Goal: Navigation & Orientation: Find specific page/section

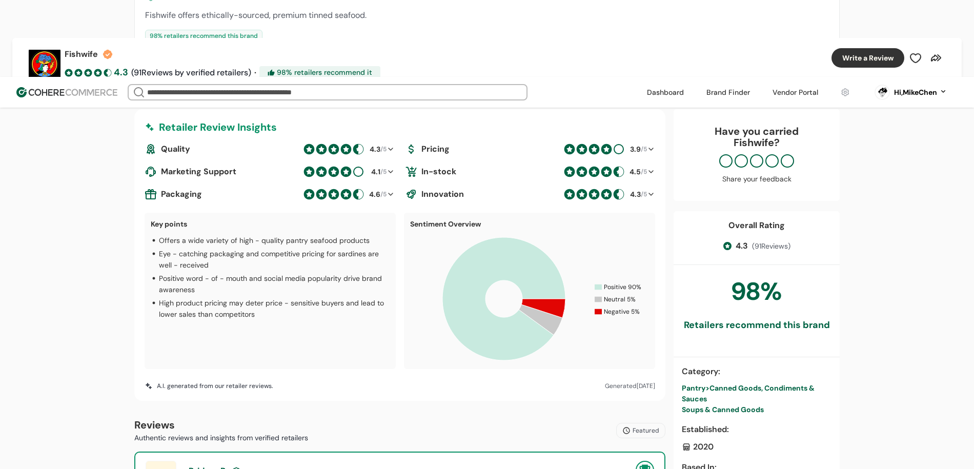
scroll to position [269, 0]
click at [788, 85] on link at bounding box center [795, 92] width 58 height 15
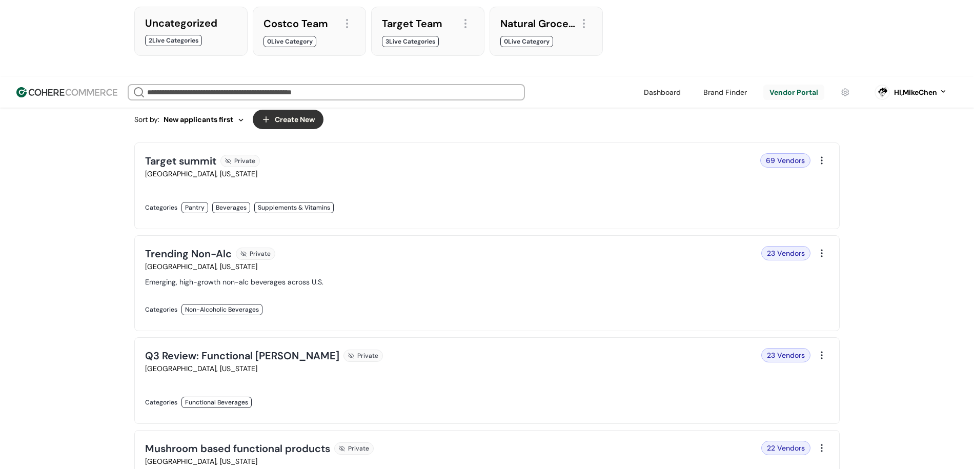
scroll to position [207, 0]
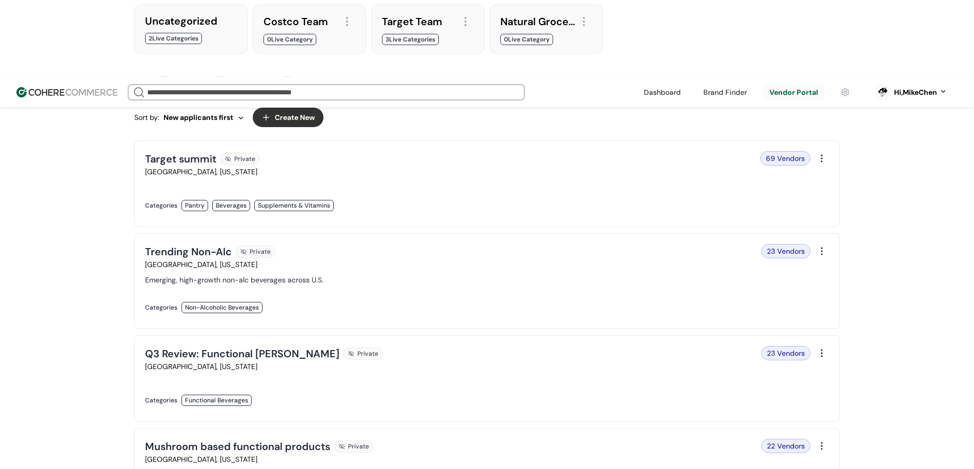
click at [481, 216] on link at bounding box center [313, 216] width 336 height 0
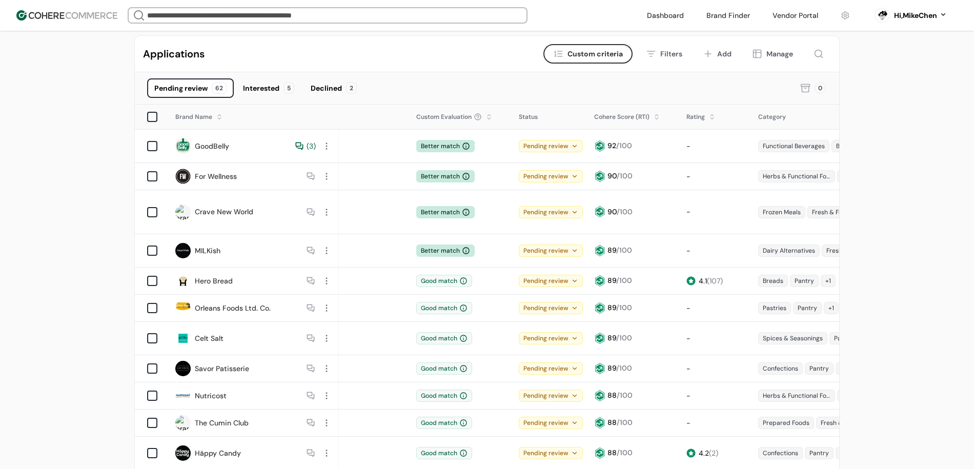
scroll to position [79, 0]
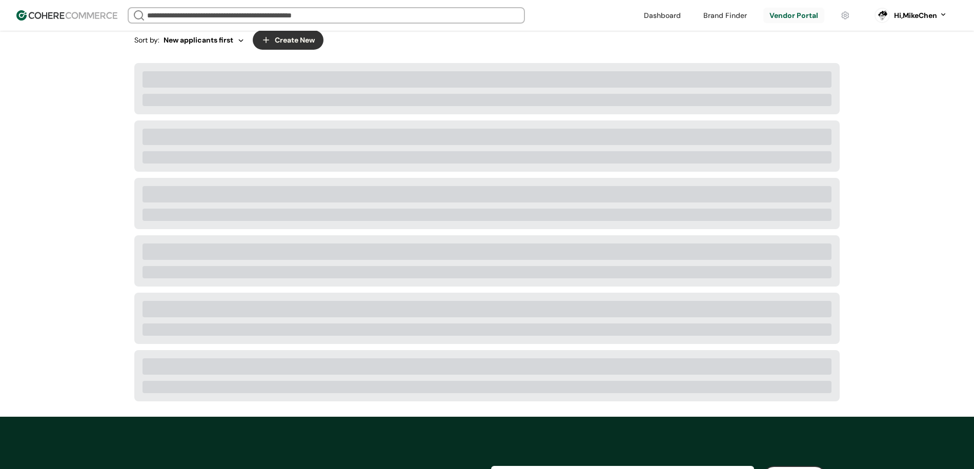
scroll to position [207, 0]
